Goal: Task Accomplishment & Management: Complete application form

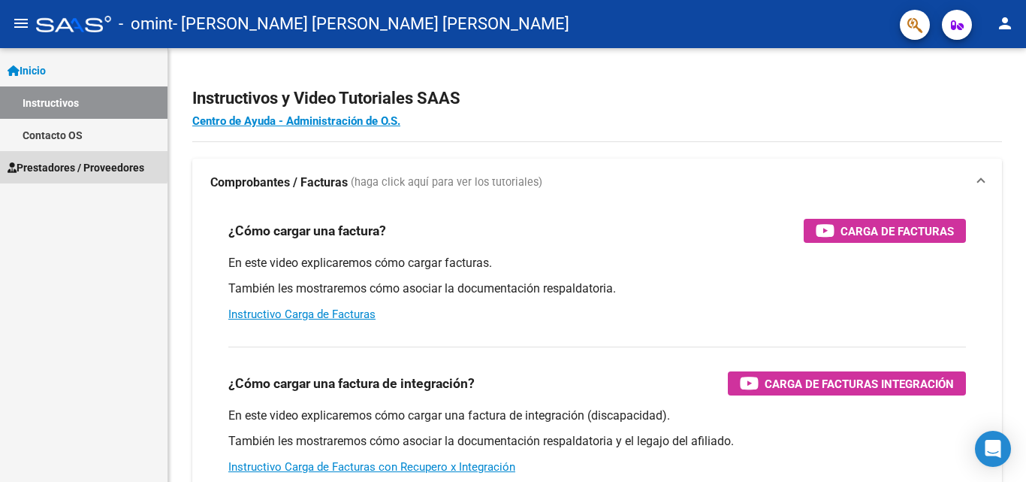
click at [71, 165] on span "Prestadores / Proveedores" at bounding box center [76, 167] width 137 height 17
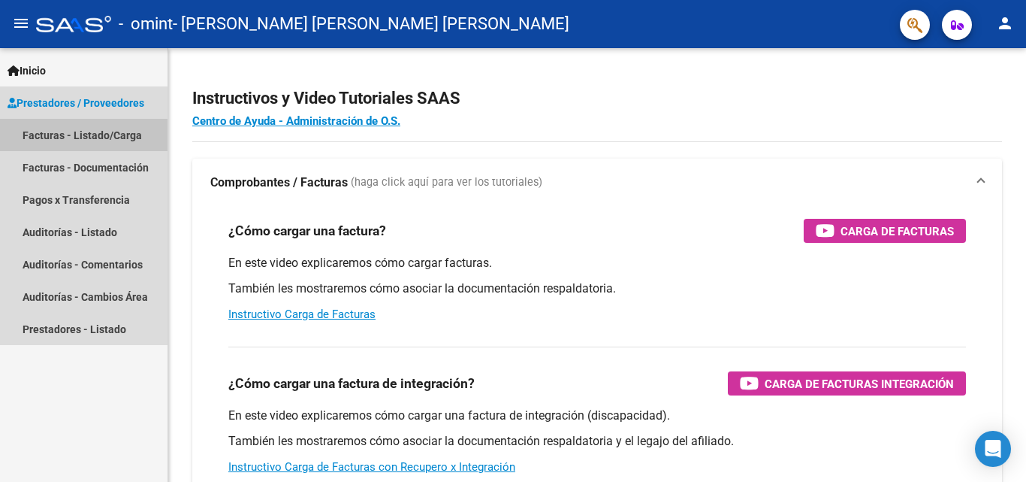
click at [82, 137] on link "Facturas - Listado/Carga" at bounding box center [84, 135] width 168 height 32
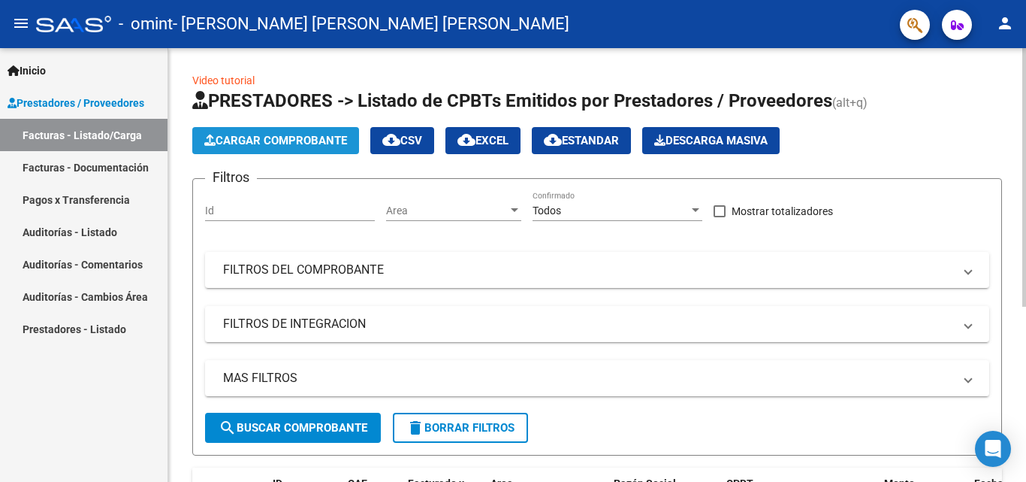
click at [288, 137] on span "Cargar Comprobante" at bounding box center [275, 141] width 143 height 14
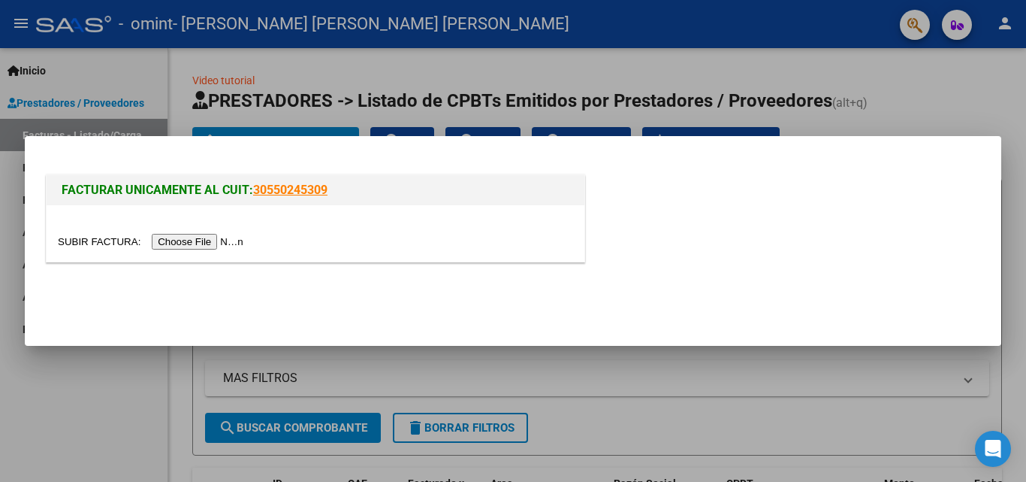
click at [199, 243] on input "file" at bounding box center [153, 242] width 190 height 16
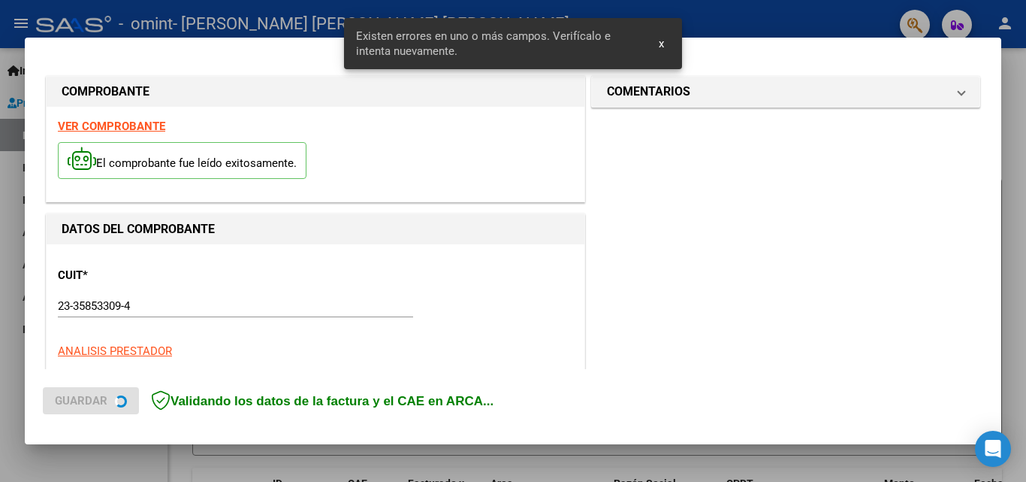
scroll to position [367, 0]
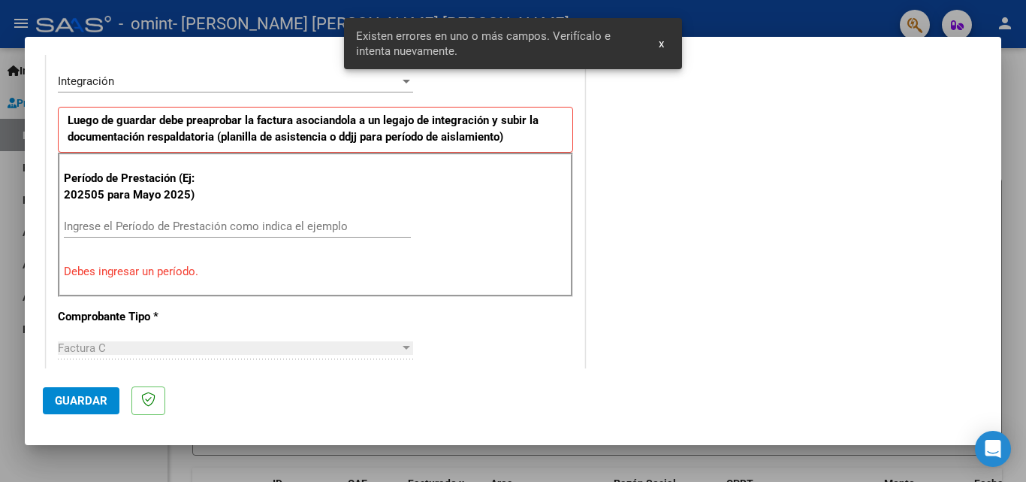
click at [132, 219] on input "Ingrese el Período de Prestación como indica el ejemplo" at bounding box center [237, 226] width 347 height 14
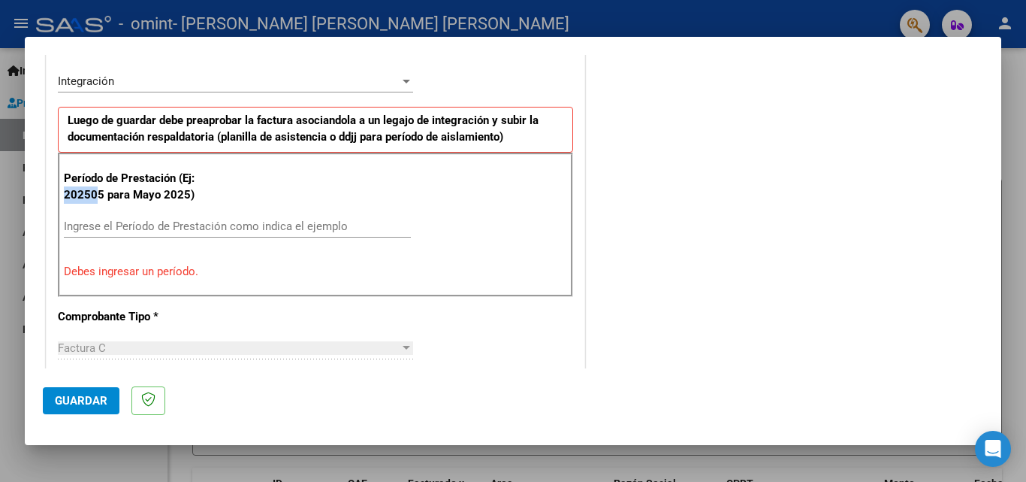
drag, startPoint x: 64, startPoint y: 194, endPoint x: 95, endPoint y: 195, distance: 31.6
click at [95, 195] on p "Período de Prestación (Ej: 202505 para Mayo 2025)" at bounding box center [139, 187] width 151 height 34
copy p "20250"
click at [114, 230] on input "Ingrese el Período de Prestación como indica el ejemplo" at bounding box center [237, 226] width 347 height 14
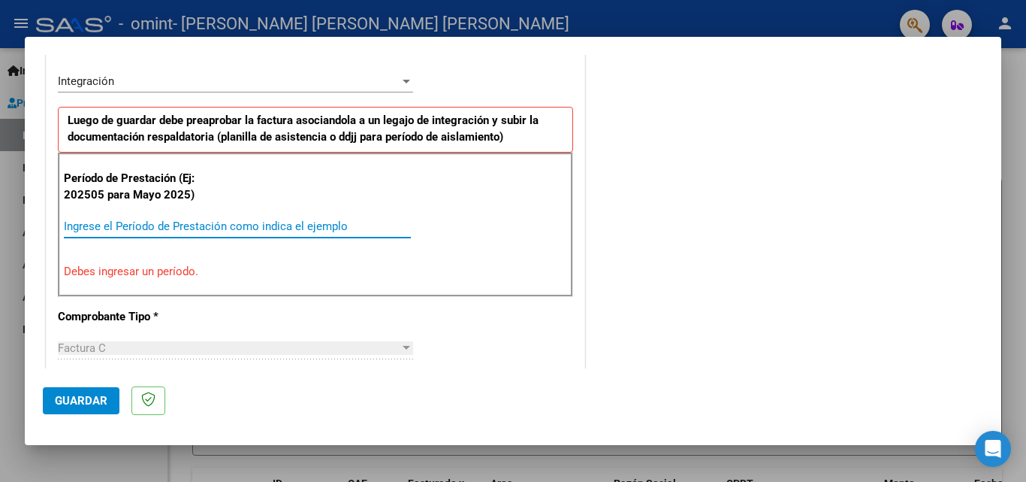
paste input "20250"
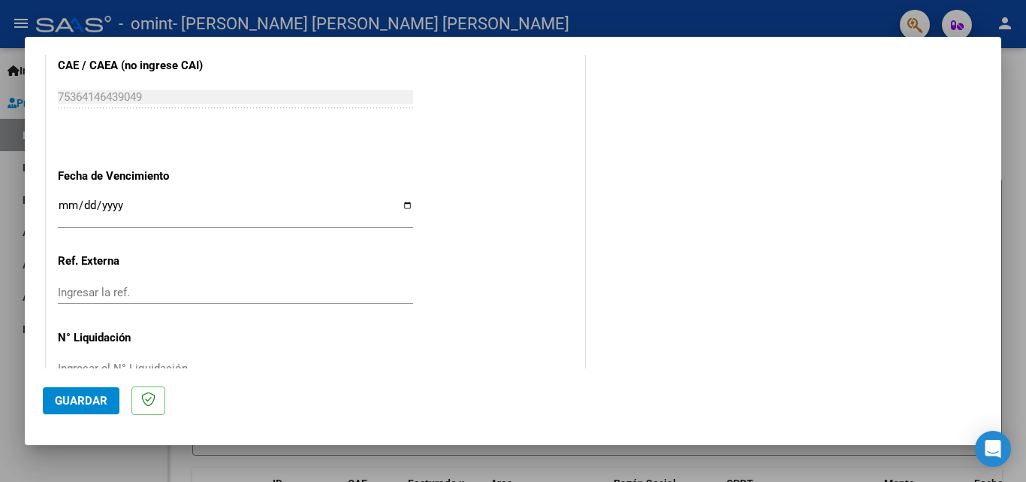
scroll to position [1009, 0]
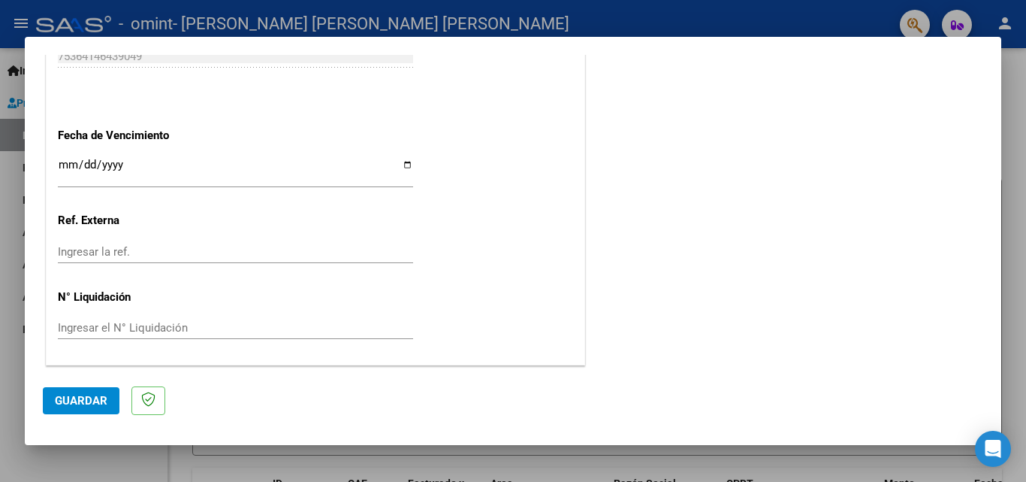
type input "202508"
click at [400, 168] on input "Ingresar la fecha" at bounding box center [235, 170] width 355 height 24
type input "[DATE]"
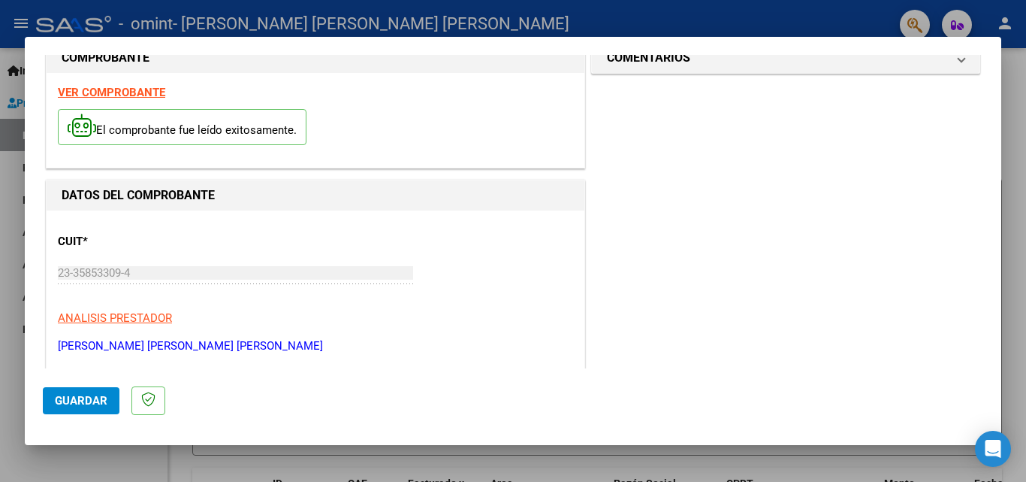
scroll to position [0, 0]
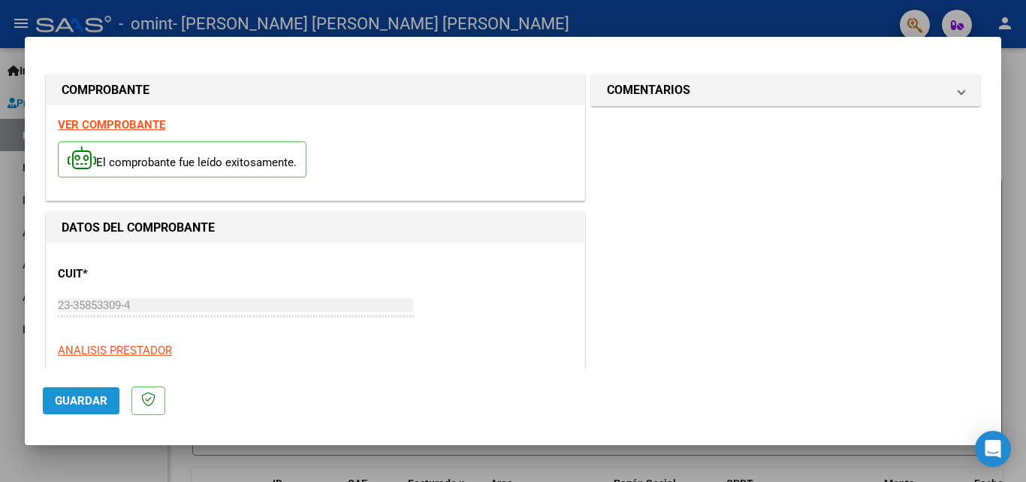
click at [86, 403] on span "Guardar" at bounding box center [81, 401] width 53 height 14
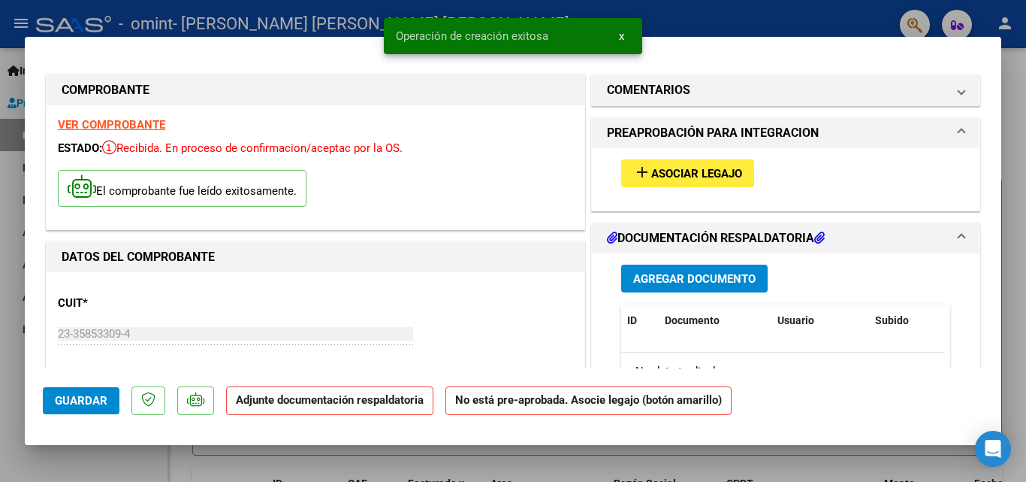
click at [663, 170] on span "Asociar Legajo" at bounding box center [696, 174] width 91 height 14
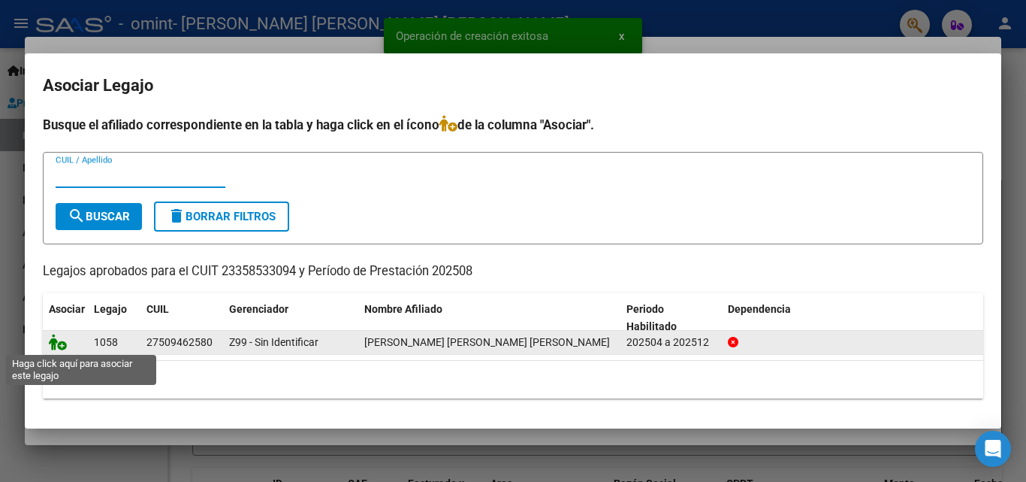
click at [64, 343] on icon at bounding box center [58, 342] width 18 height 17
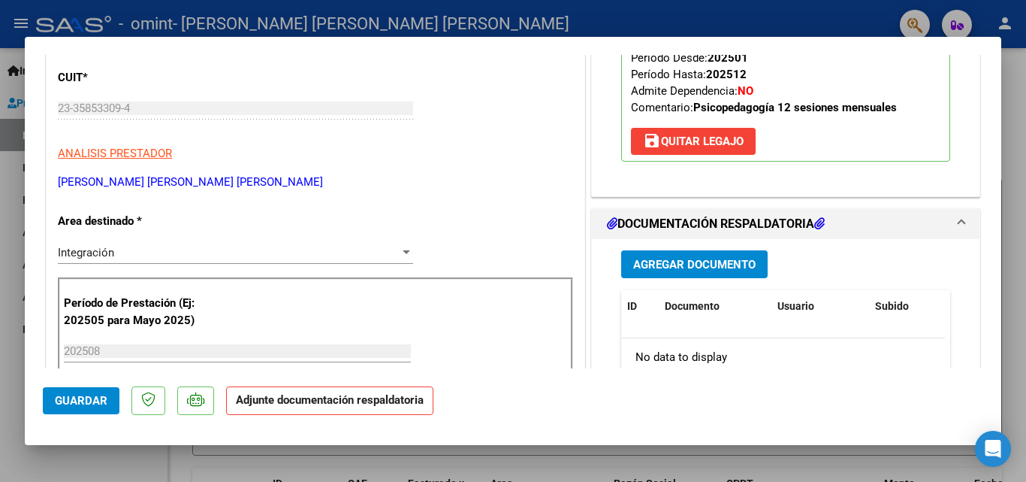
scroll to position [300, 0]
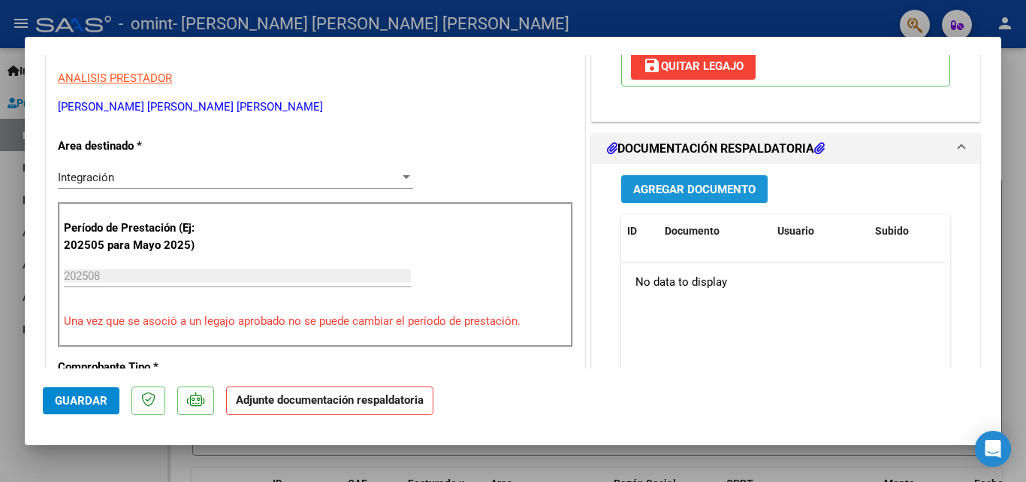
click at [651, 192] on span "Agregar Documento" at bounding box center [694, 190] width 122 height 14
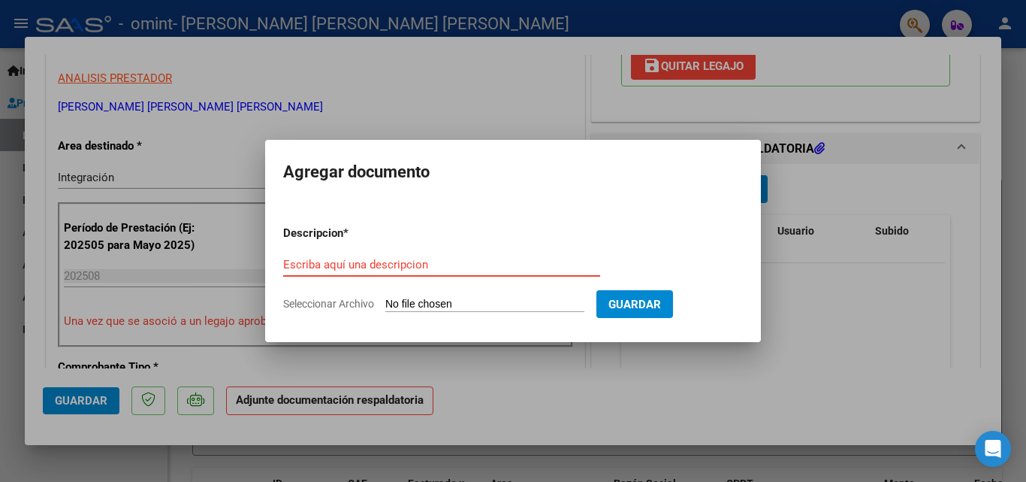
paste input "Asistencias Agosto 2025"
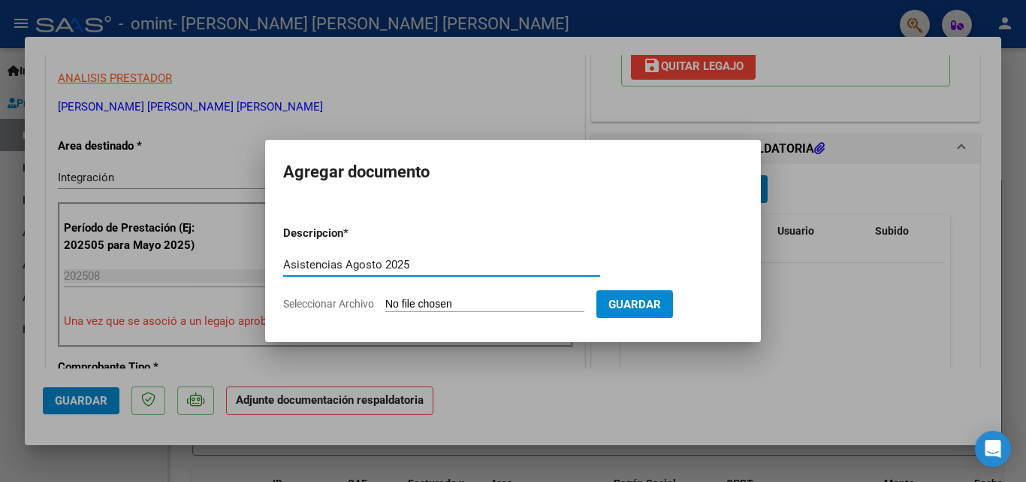
type input "Asistencias Agosto 2025"
click at [482, 306] on input "Seleccionar Archivo" at bounding box center [484, 304] width 199 height 14
type input "C:\fakepath\Asistencias Agosto 2025.pdf"
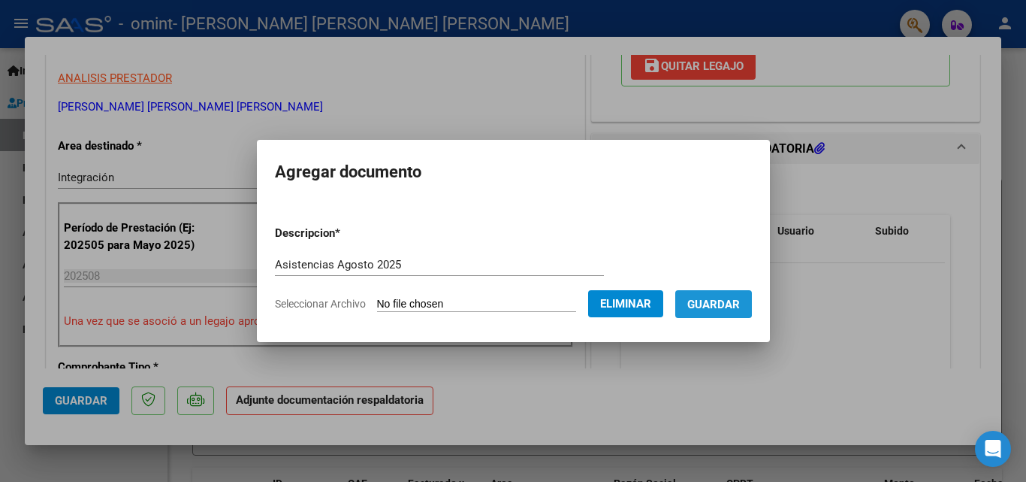
click at [720, 297] on span "Guardar" at bounding box center [713, 304] width 53 height 14
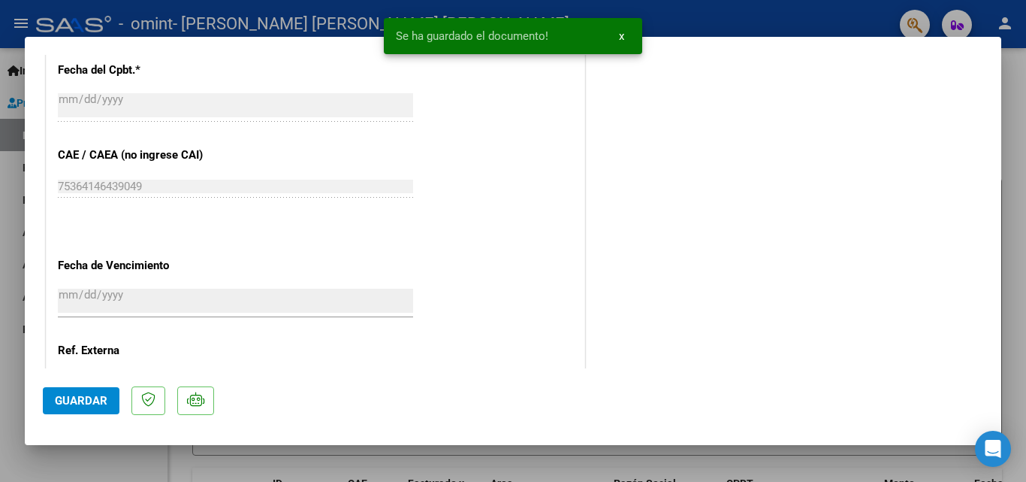
scroll to position [1031, 0]
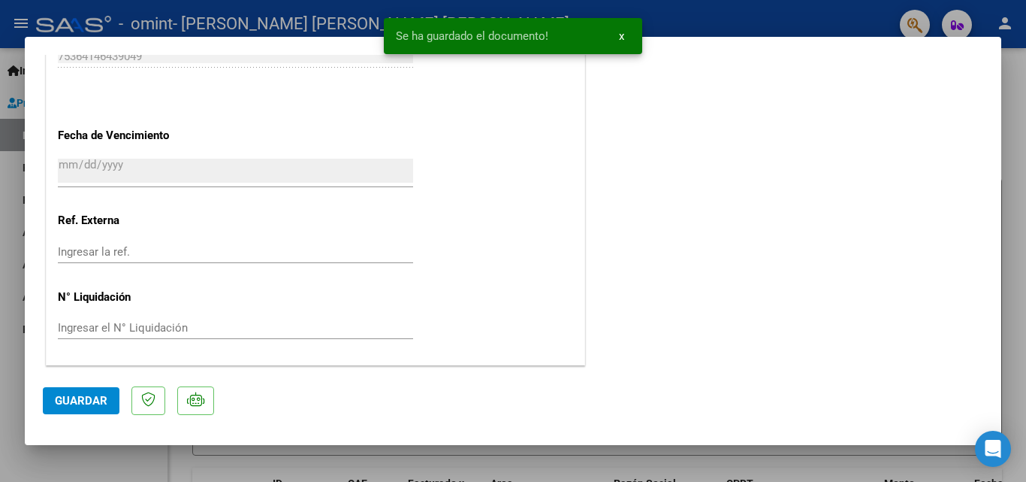
click at [64, 399] on span "Guardar" at bounding box center [81, 401] width 53 height 14
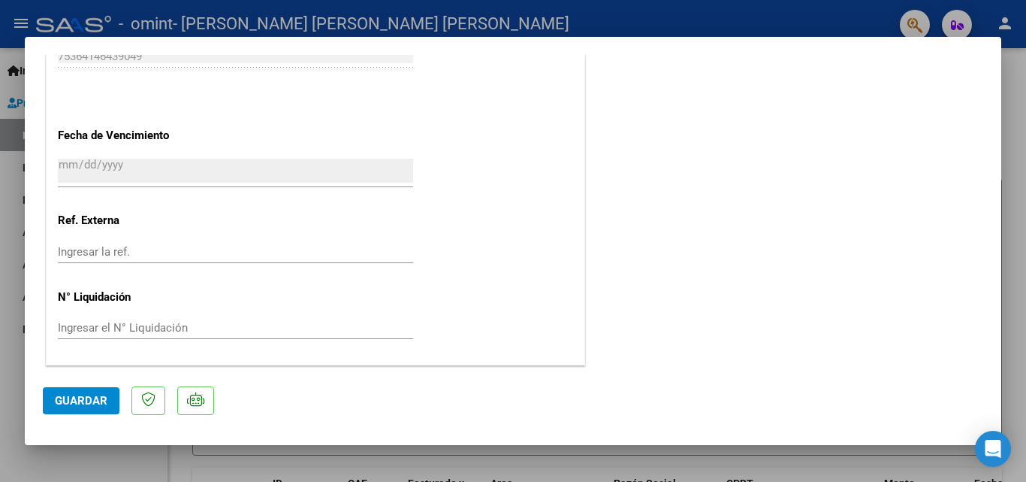
click at [77, 399] on span "Guardar" at bounding box center [81, 401] width 53 height 14
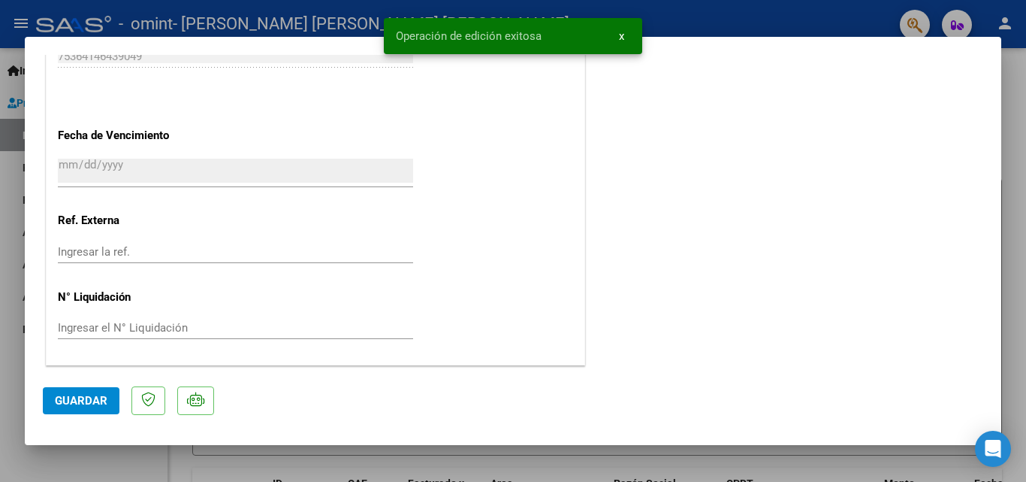
click at [80, 455] on div at bounding box center [513, 241] width 1026 height 482
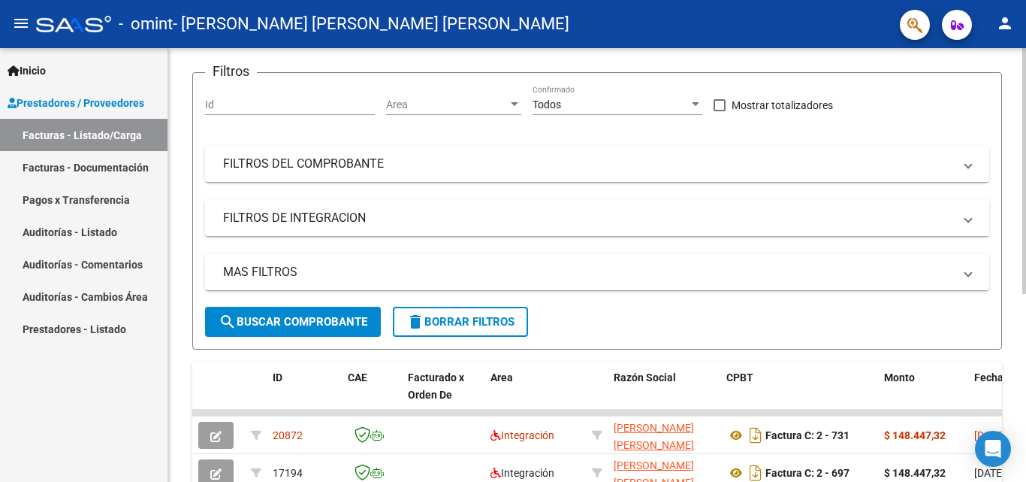
scroll to position [0, 0]
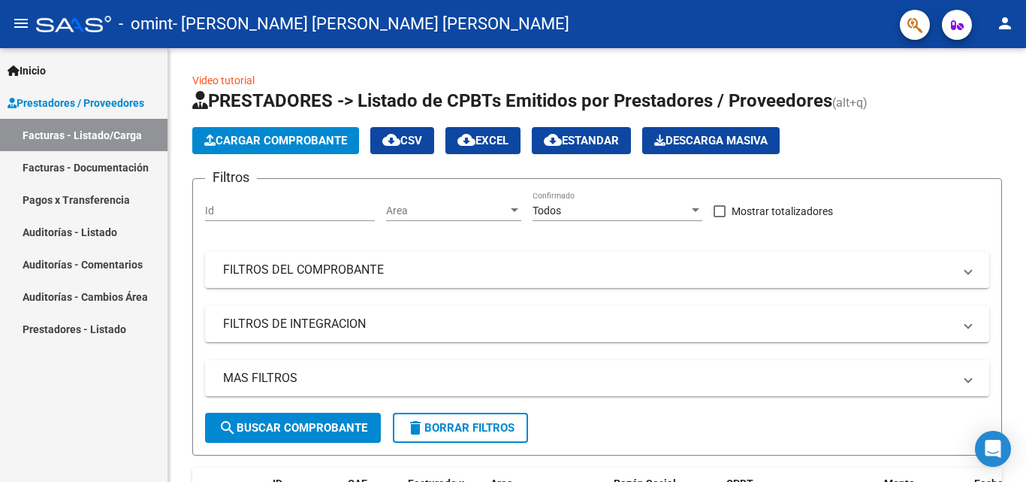
click at [92, 187] on link "Pagos x Transferencia" at bounding box center [84, 199] width 168 height 32
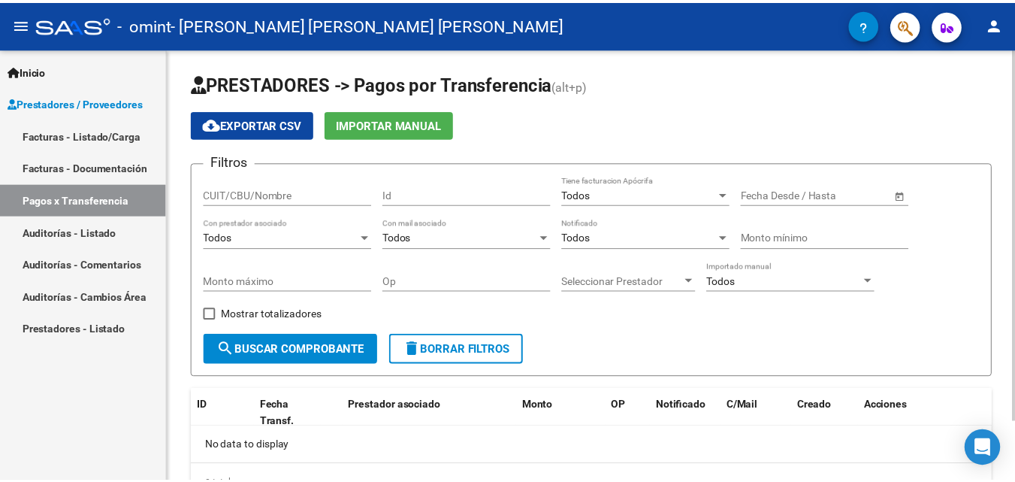
scroll to position [69, 0]
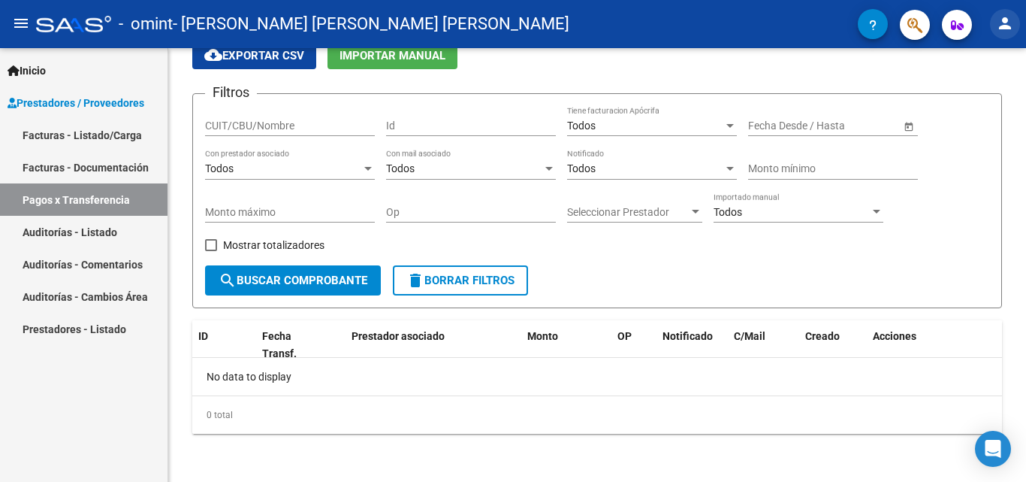
click at [1013, 25] on mat-icon "person" at bounding box center [1005, 23] width 18 height 18
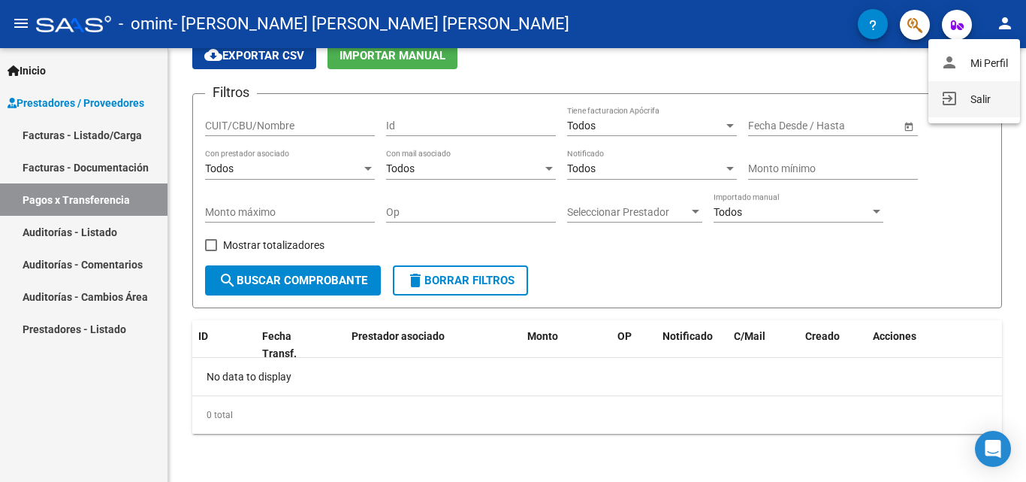
click at [956, 102] on button "exit_to_app Salir" at bounding box center [974, 99] width 92 height 36
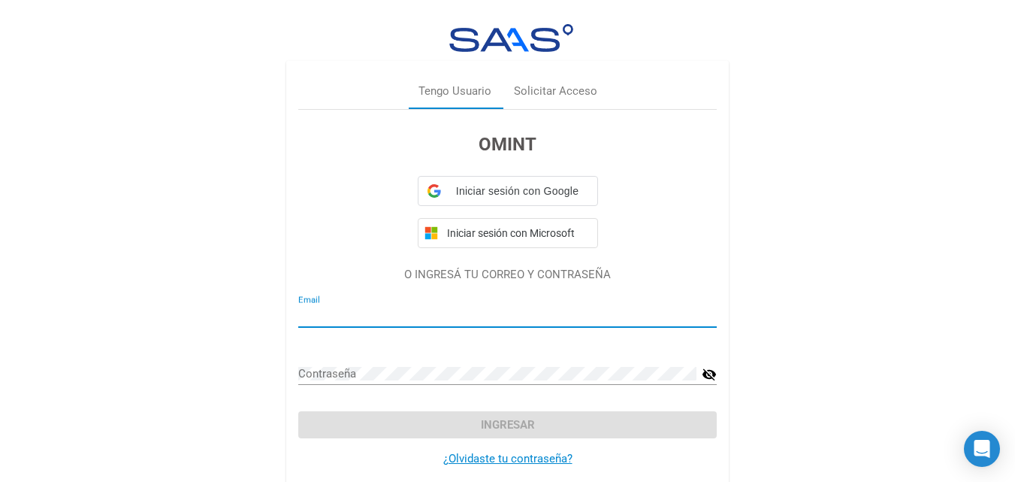
type input "[EMAIL_ADDRESS][PERSON_NAME][DOMAIN_NAME]"
